Goal: Information Seeking & Learning: Learn about a topic

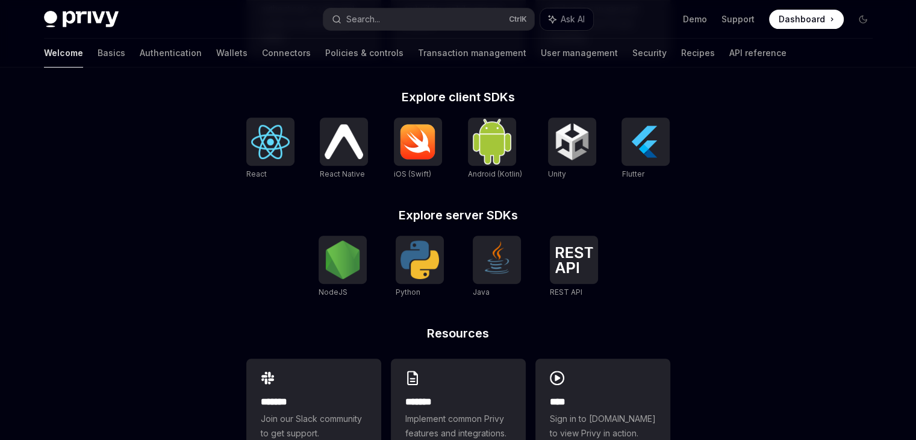
scroll to position [482, 0]
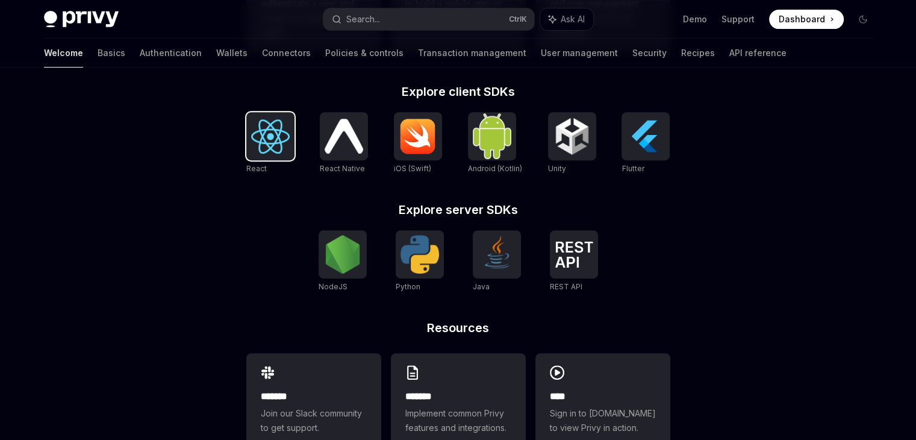
click at [288, 136] on img at bounding box center [270, 136] width 39 height 34
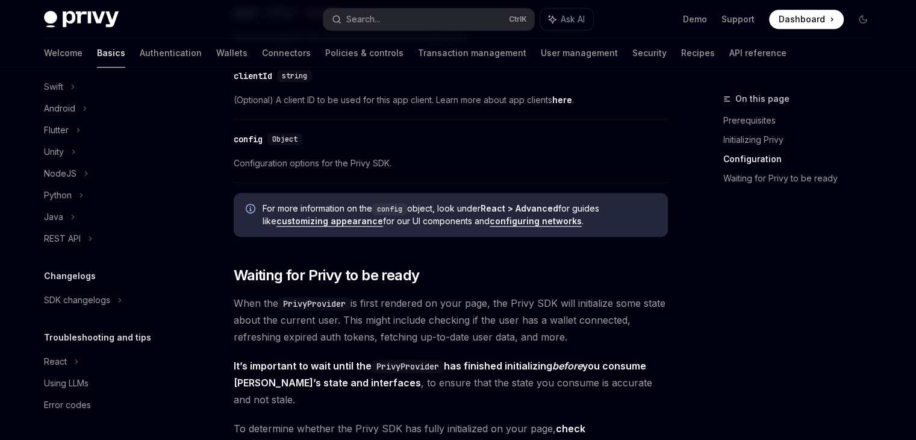
scroll to position [964, 0]
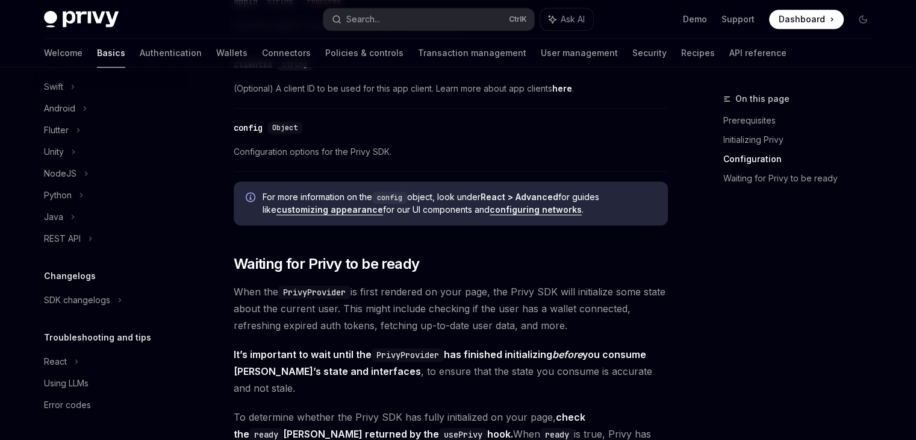
click at [412, 3] on div "Privy Docs home page Search... Ctrl K Ask AI Demo Support Dashboard Dashboard S…" at bounding box center [458, 19] width 829 height 39
click at [410, 14] on button "Search... Ctrl K" at bounding box center [429, 19] width 211 height 22
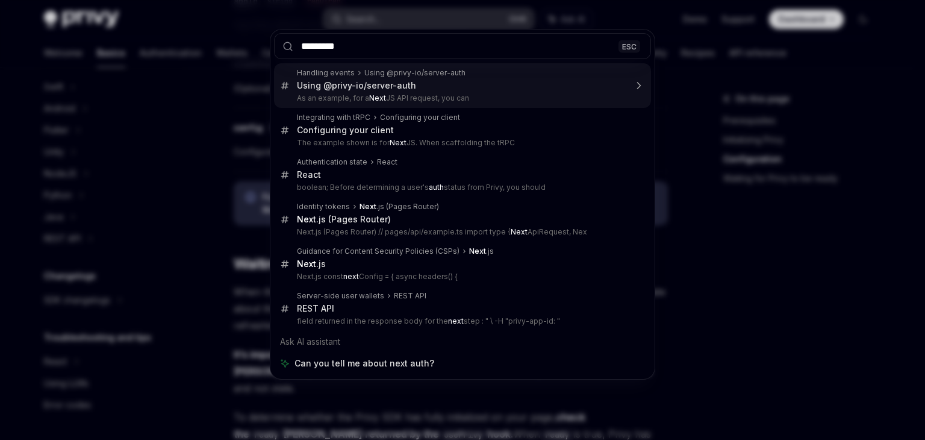
type input "********"
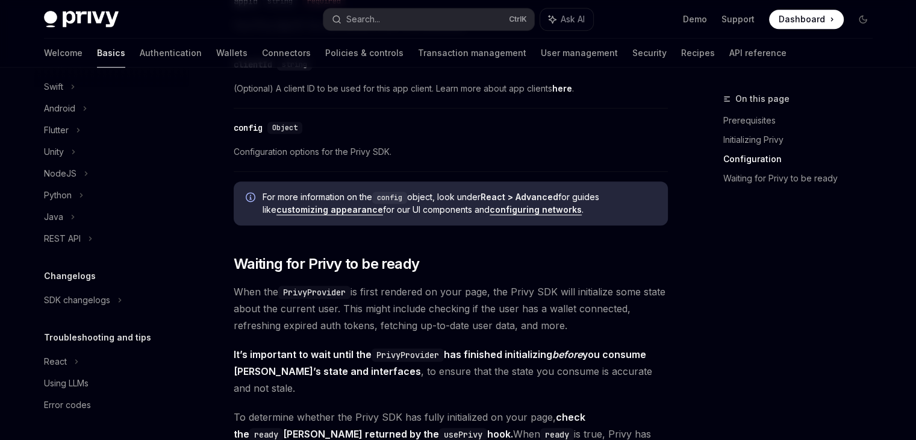
type textarea "*"
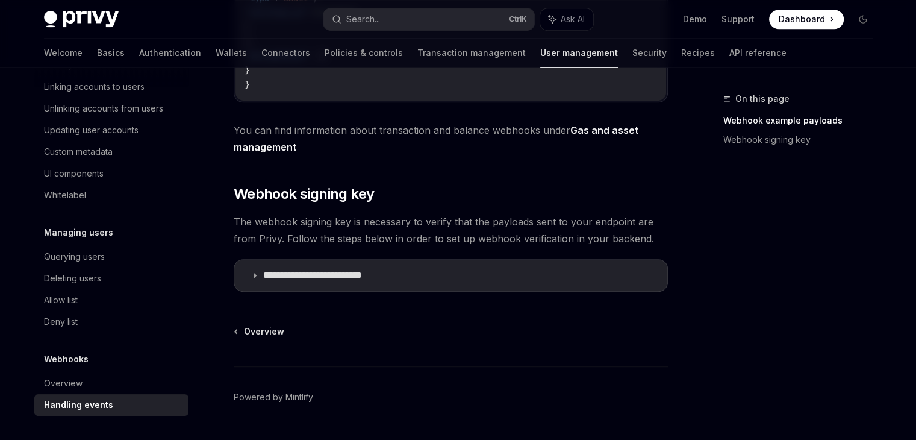
scroll to position [602, 0]
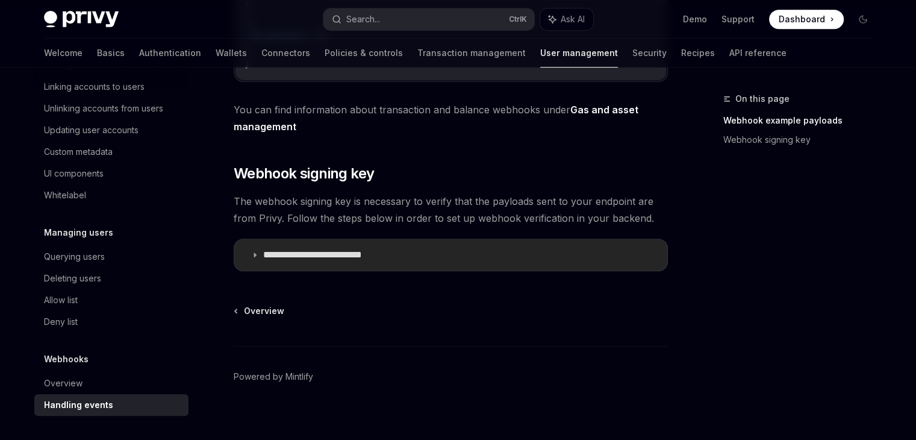
click at [253, 257] on icon at bounding box center [254, 254] width 7 height 7
